Goal: Navigation & Orientation: Find specific page/section

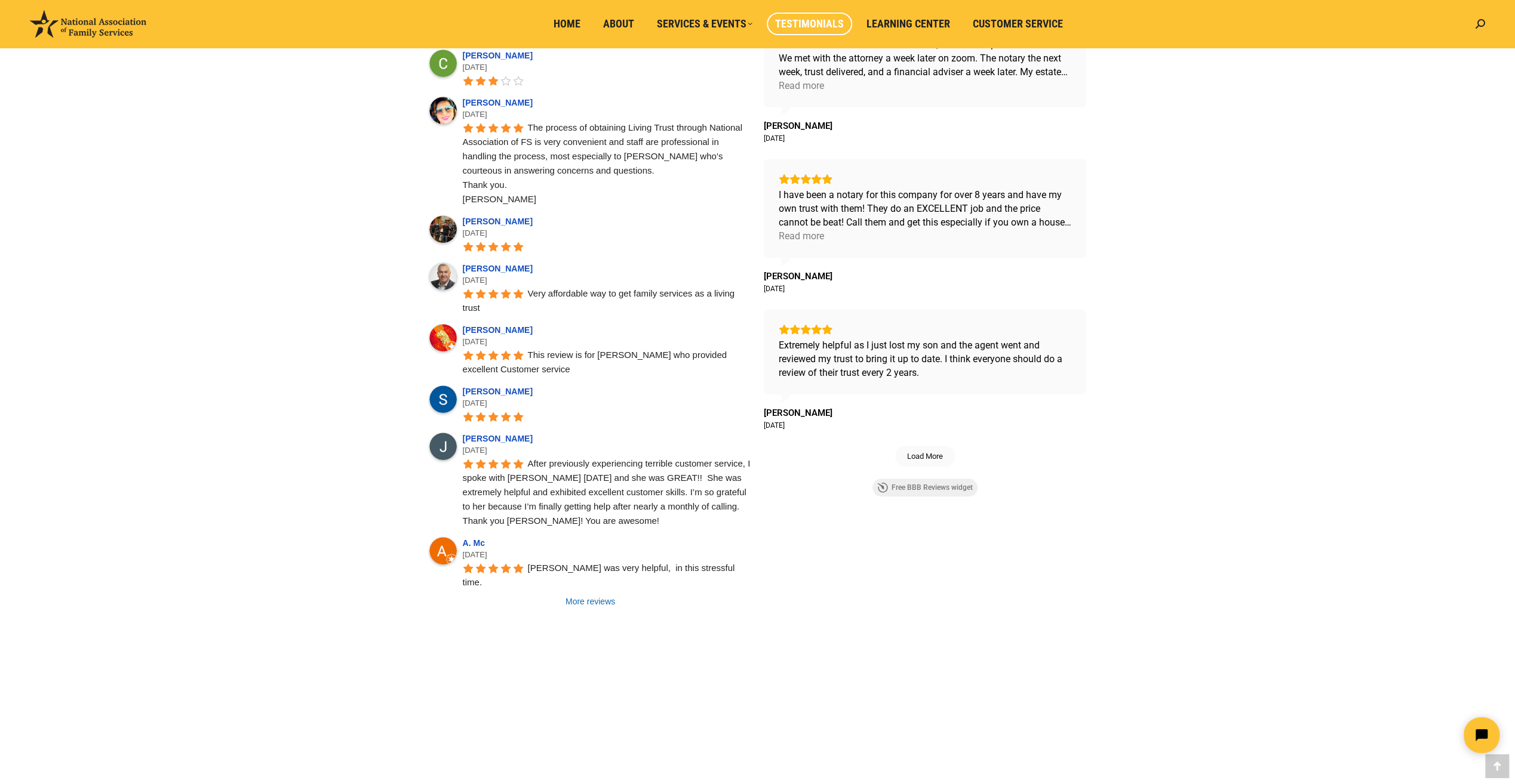
scroll to position [776, 0]
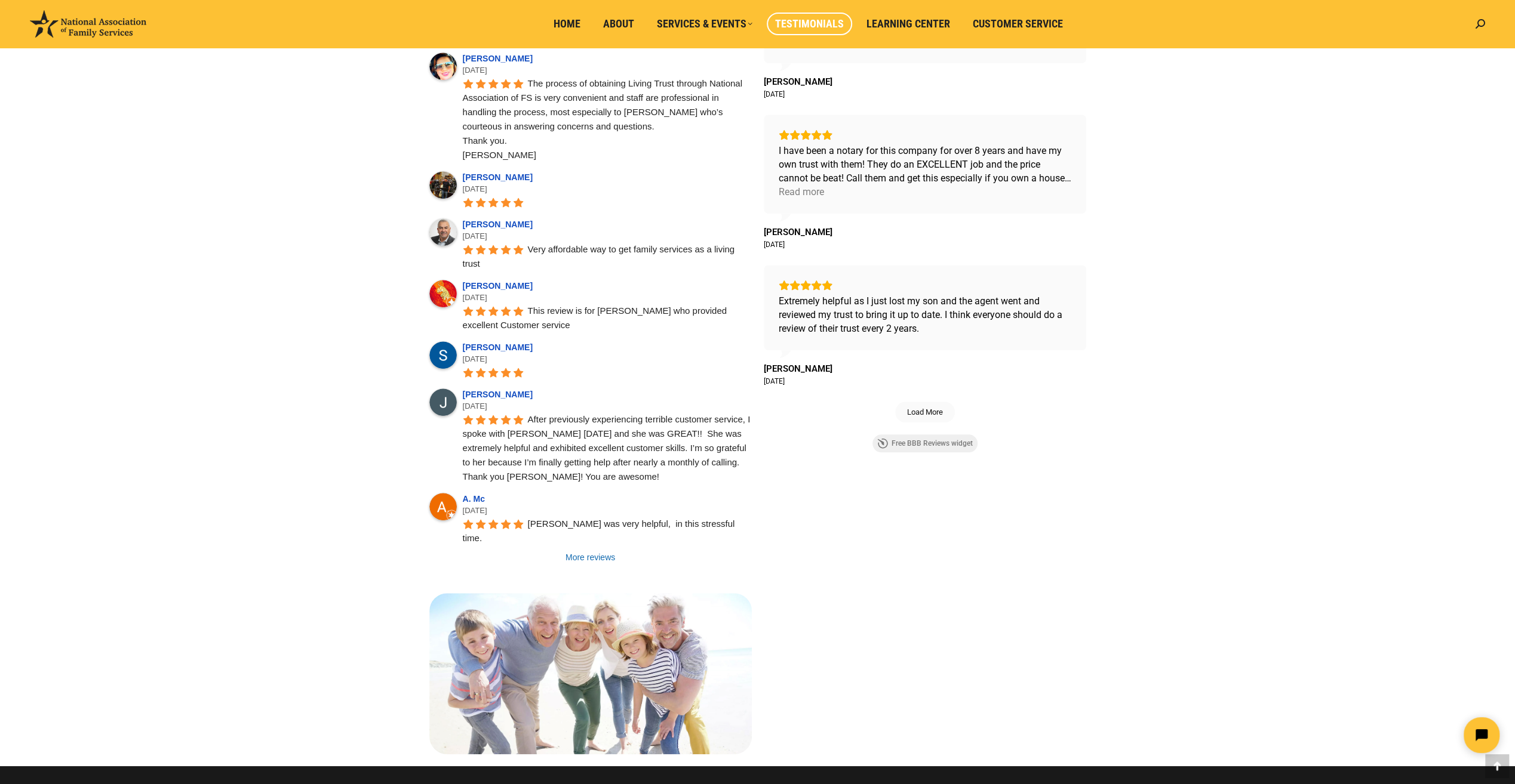
click at [609, 552] on link "More reviews" at bounding box center [590, 557] width 322 height 12
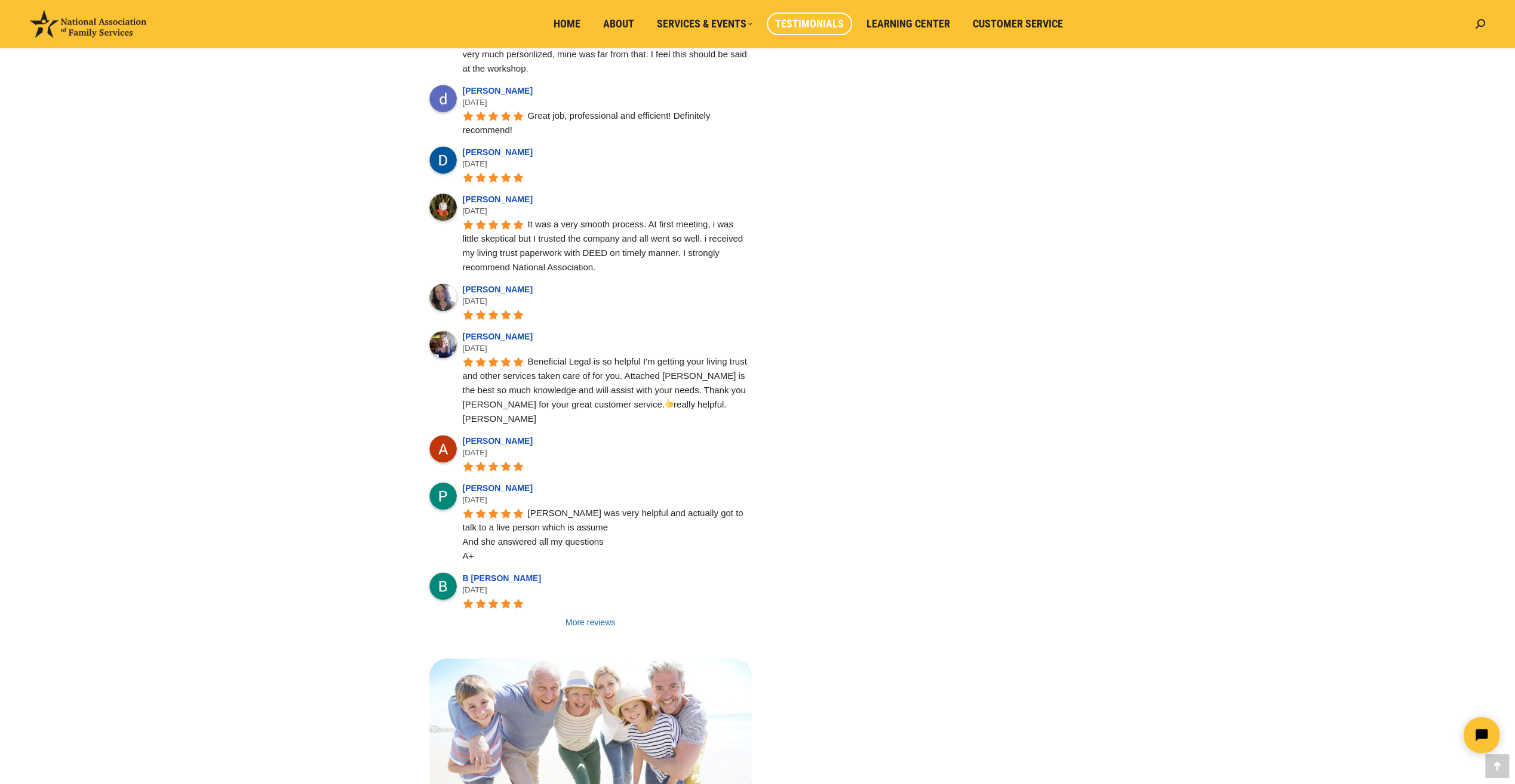
scroll to position [1552, 0]
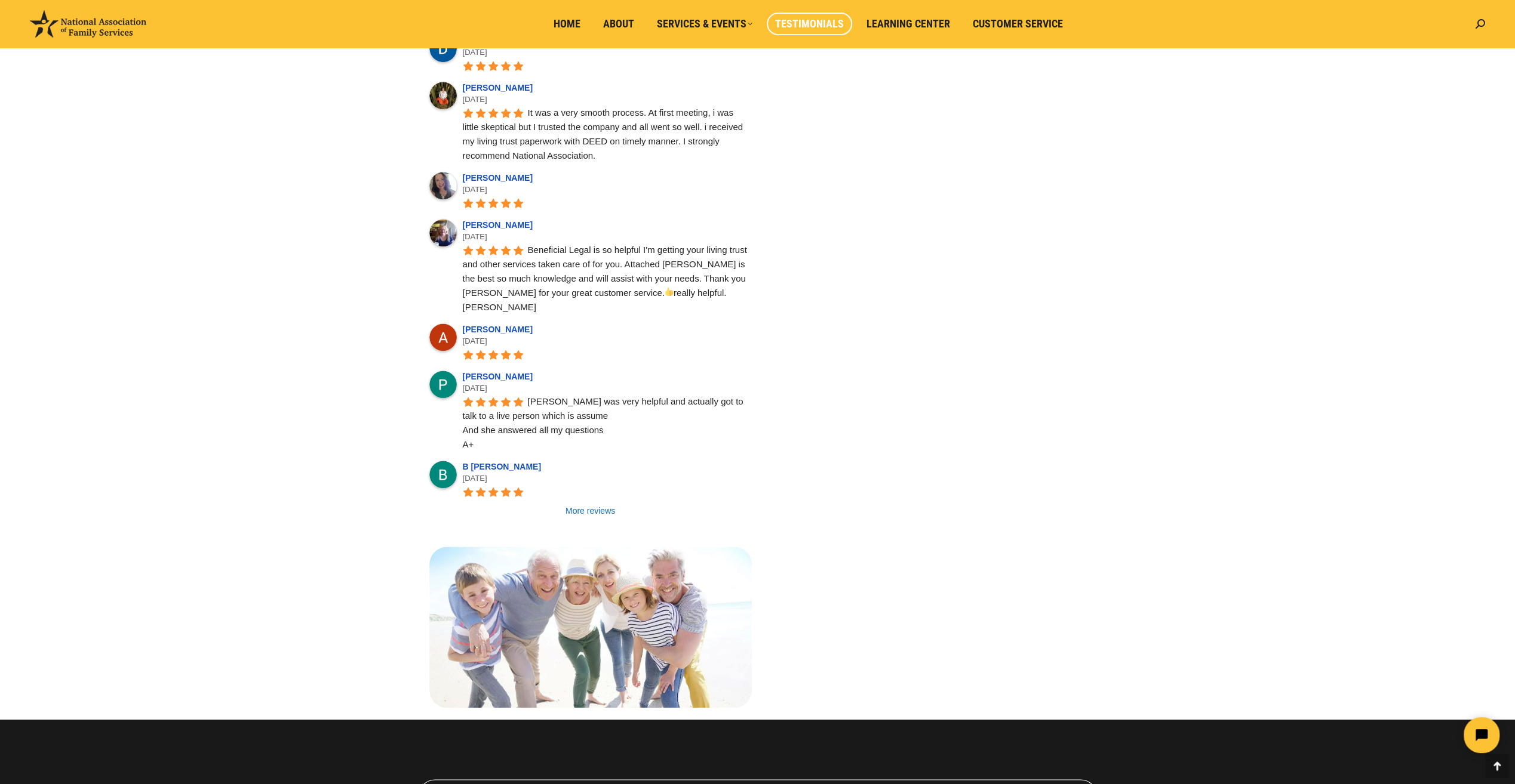
click at [604, 505] on link "More reviews" at bounding box center [590, 511] width 322 height 12
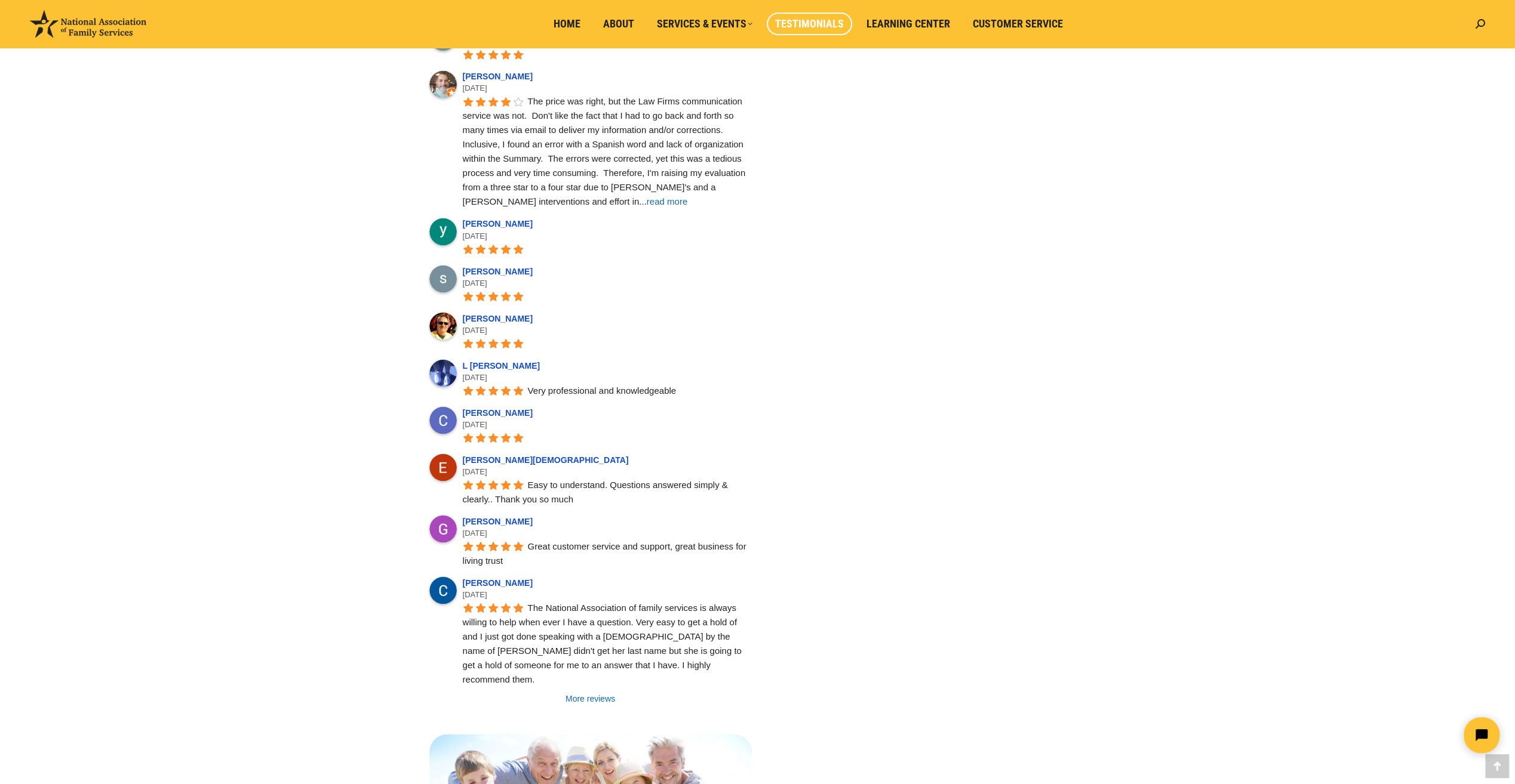
scroll to position [2149, 0]
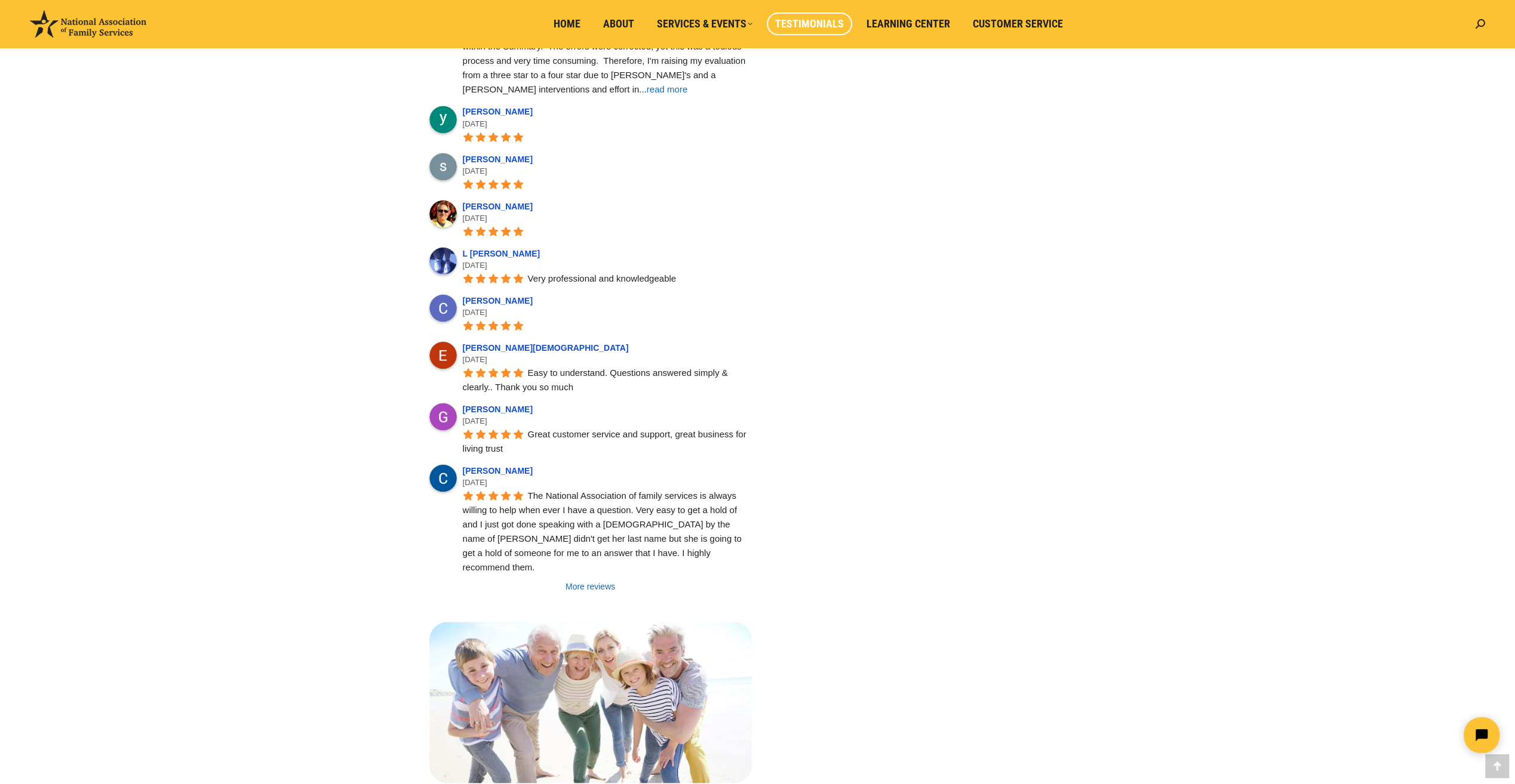
click at [597, 580] on link "More reviews" at bounding box center [590, 586] width 322 height 12
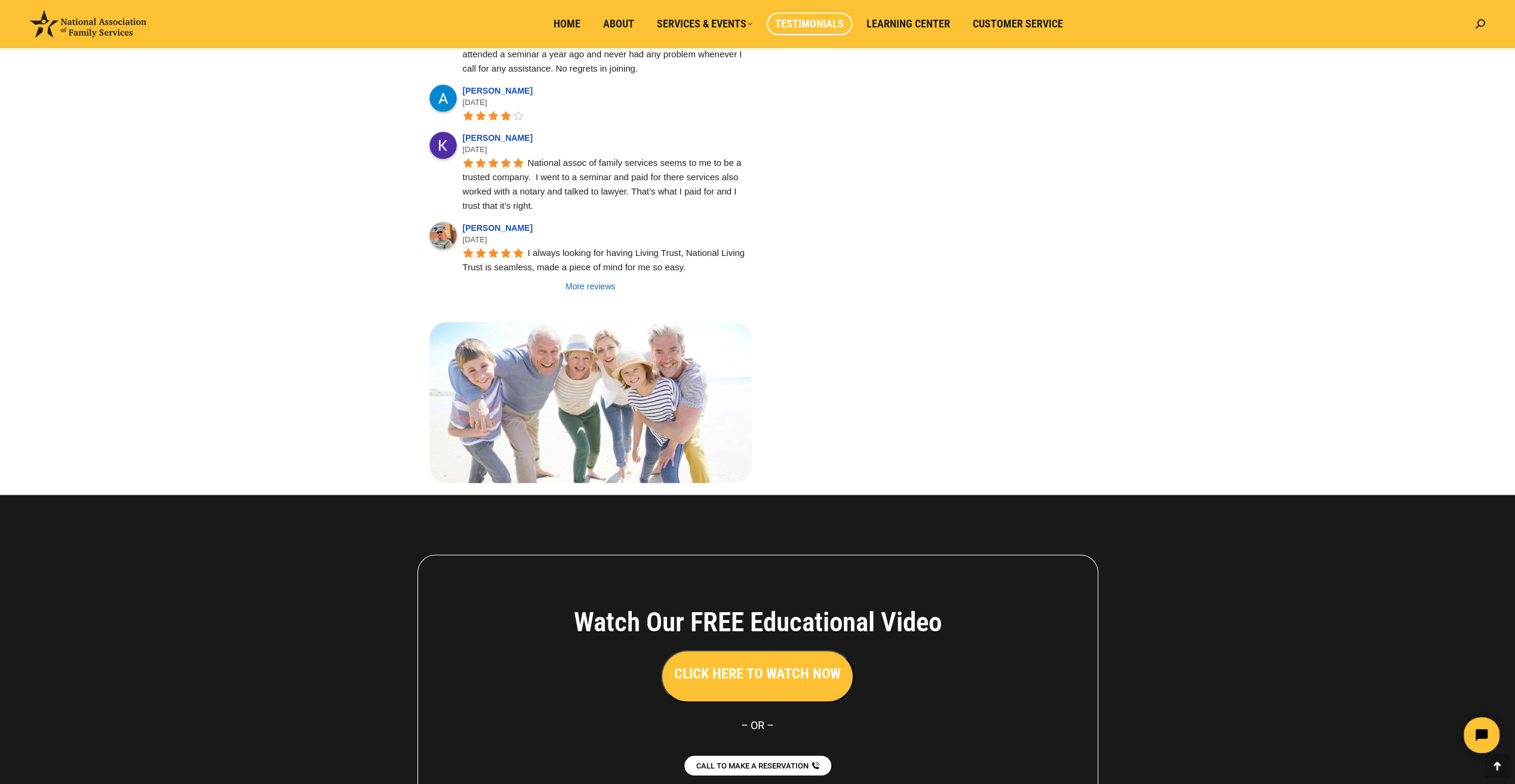
scroll to position [3276, 0]
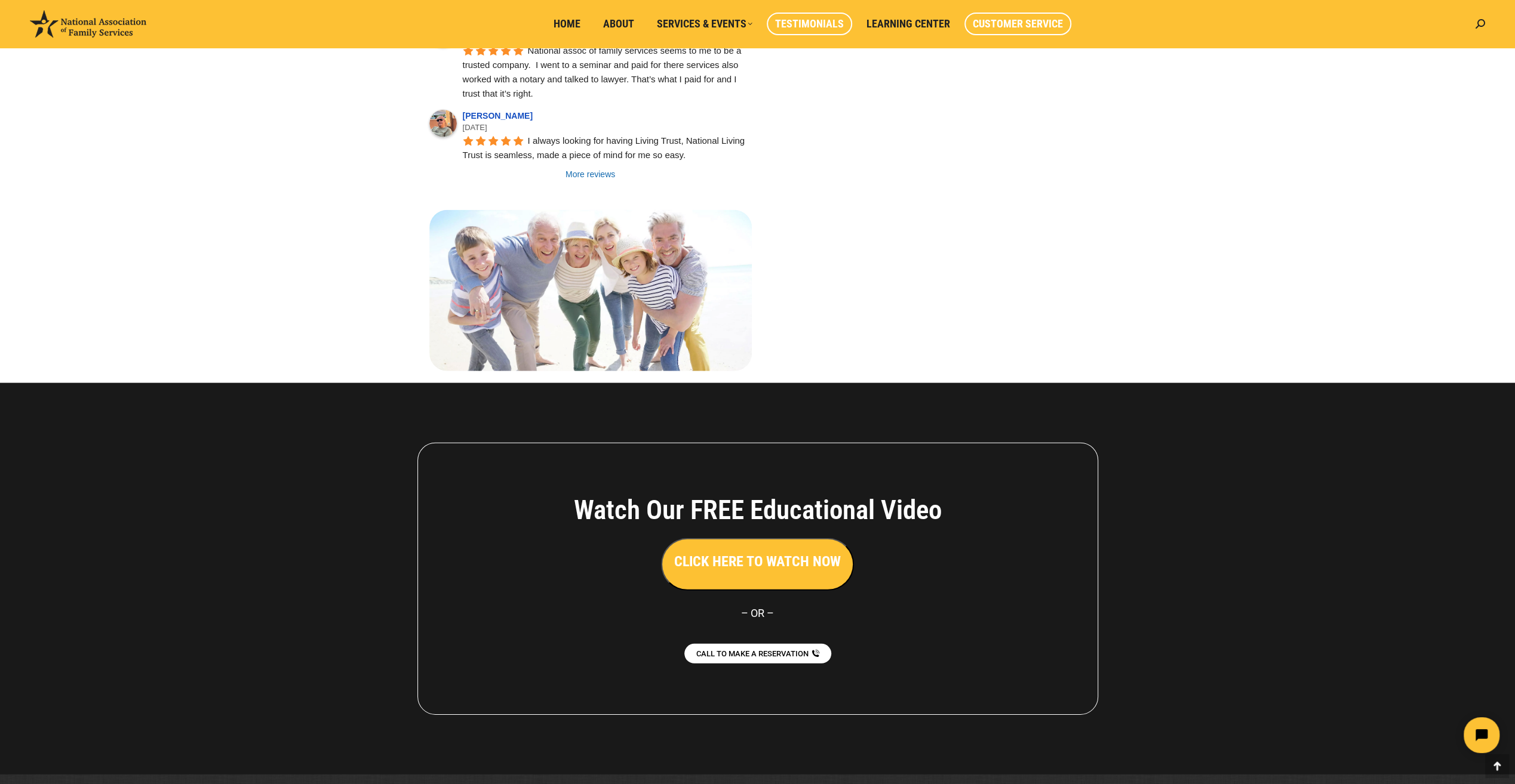
click at [1032, 30] on span "Customer Service" at bounding box center [1018, 24] width 90 height 13
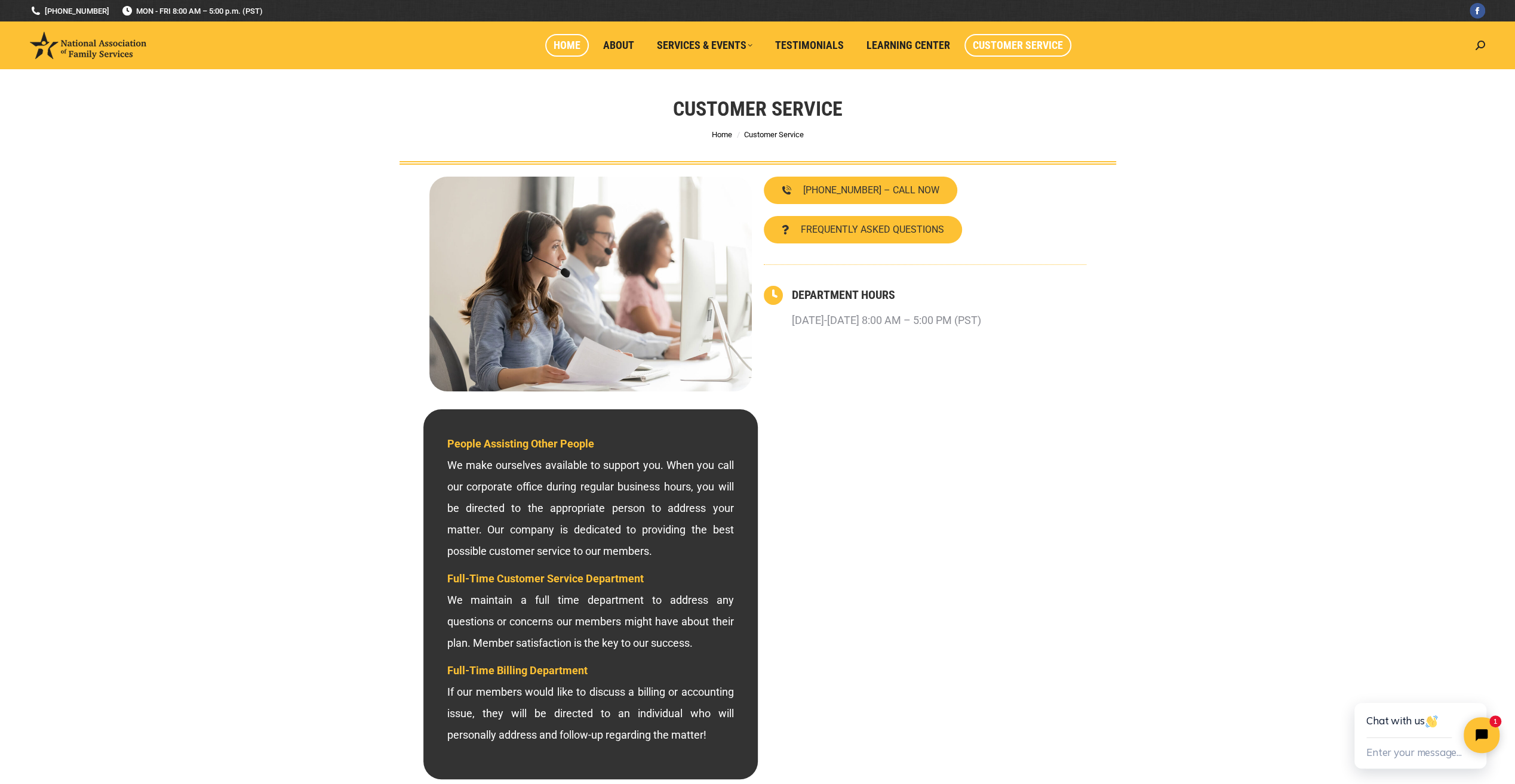
click at [565, 48] on span "Home" at bounding box center [566, 45] width 27 height 13
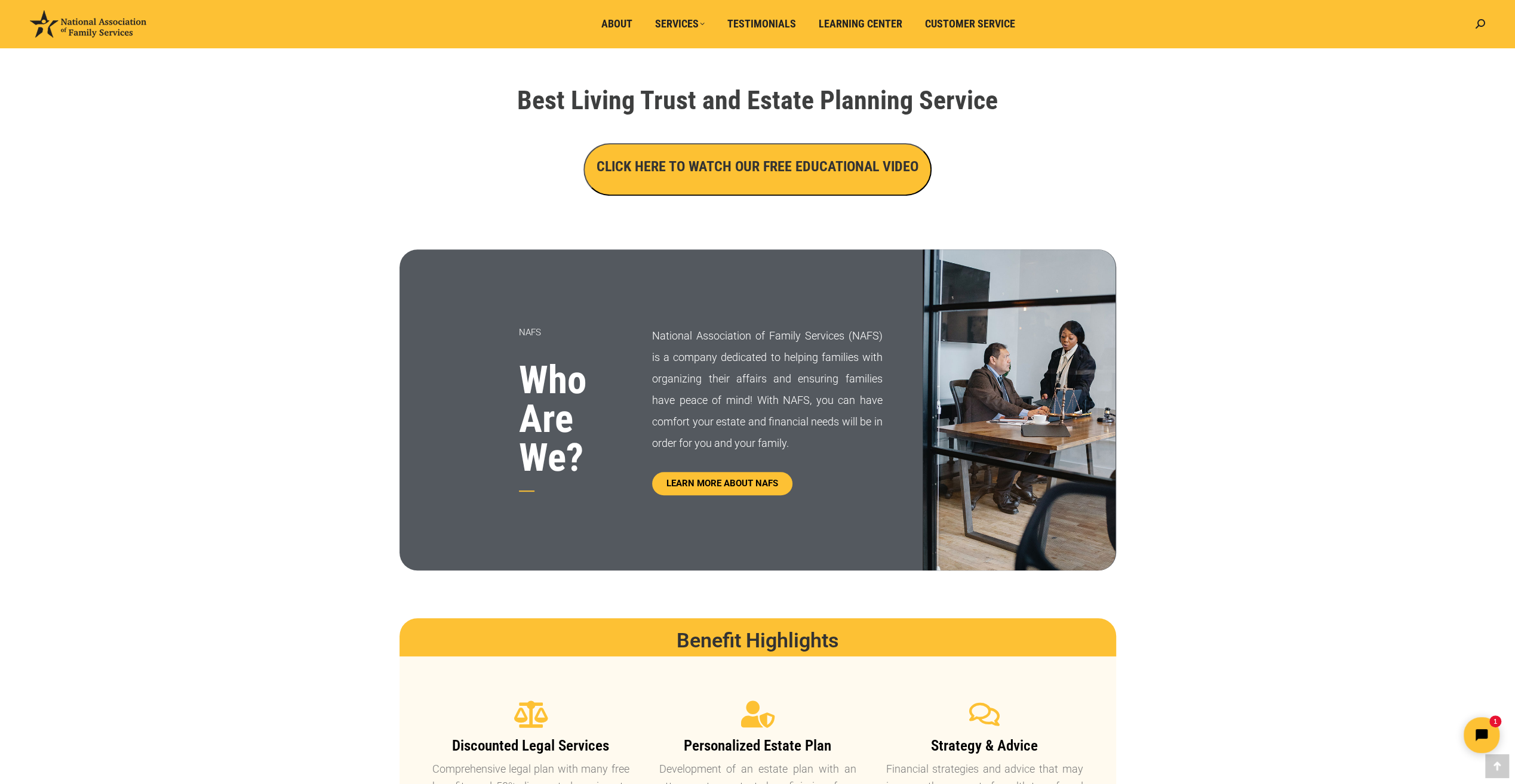
scroll to position [358, 0]
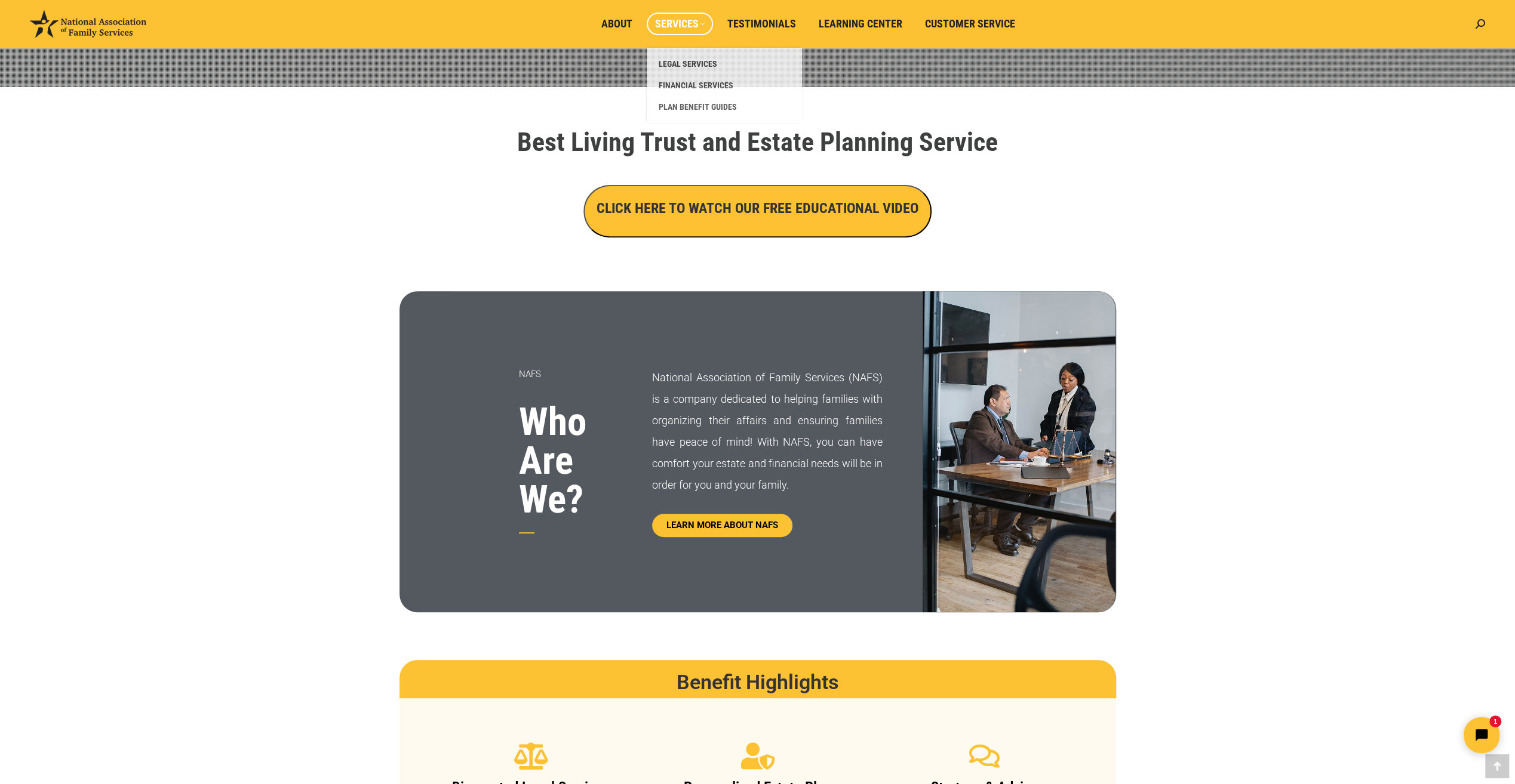
click at [672, 30] on span "Services" at bounding box center [679, 24] width 49 height 13
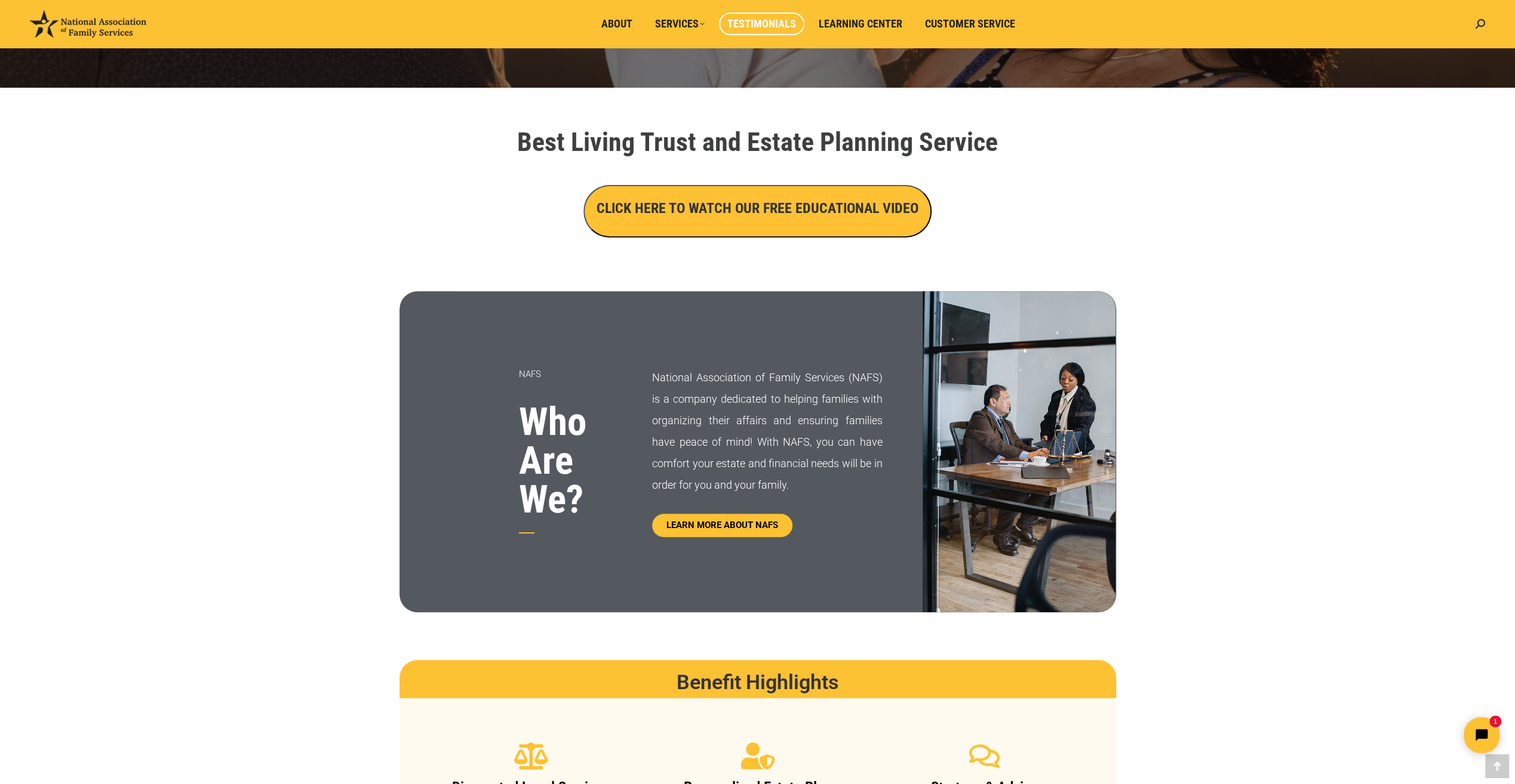
click at [747, 22] on span "Testimonials" at bounding box center [761, 24] width 69 height 13
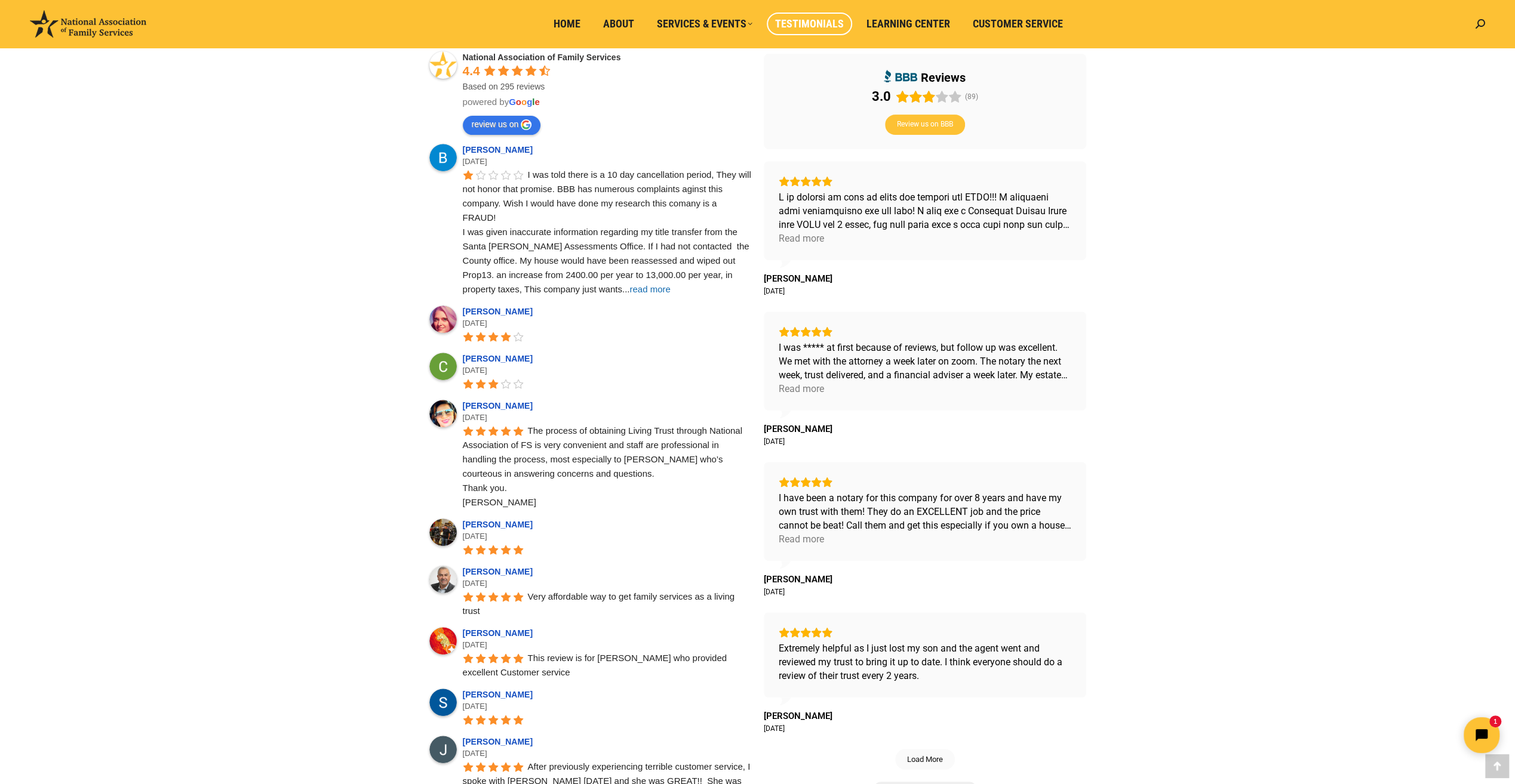
scroll to position [477, 0]
